Goal: Task Accomplishment & Management: Use online tool/utility

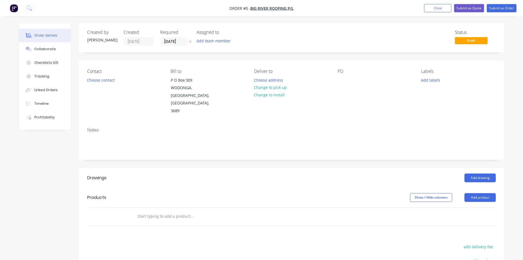
click at [13, 10] on img "button" at bounding box center [14, 8] width 8 height 8
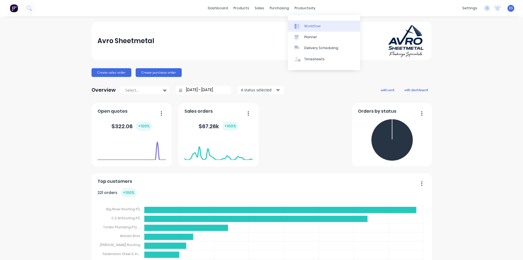
click at [323, 25] on link "Workflow" at bounding box center [324, 25] width 72 height 11
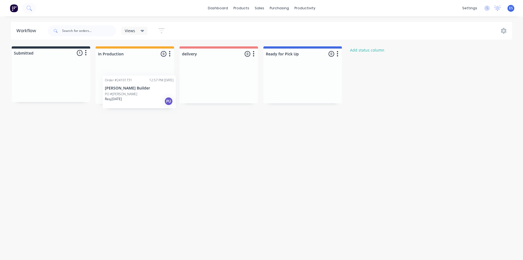
drag, startPoint x: 32, startPoint y: 83, endPoint x: 124, endPoint y: 94, distance: 93.3
click at [124, 94] on div "Submitted 1 Status colour #273444 hex #273444 Save Cancel Summaries Total order…" at bounding box center [252, 74] width 513 height 57
drag, startPoint x: 132, startPoint y: 94, endPoint x: 279, endPoint y: 84, distance: 148.2
click at [279, 84] on div "Submitted 0 Status colour #273444 hex #273444 Save Cancel Summaries Total order…" at bounding box center [252, 74] width 513 height 57
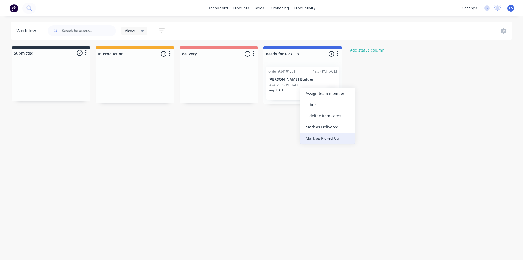
click at [322, 137] on div "Mark as Picked Up" at bounding box center [327, 137] width 55 height 11
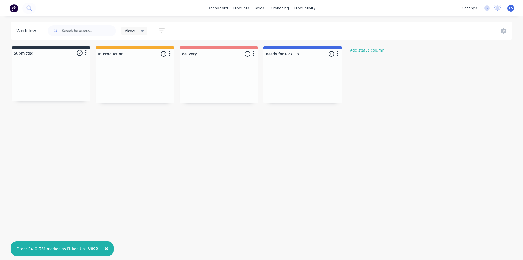
click at [14, 7] on img at bounding box center [14, 8] width 8 height 8
